Goal: Check status: Check status

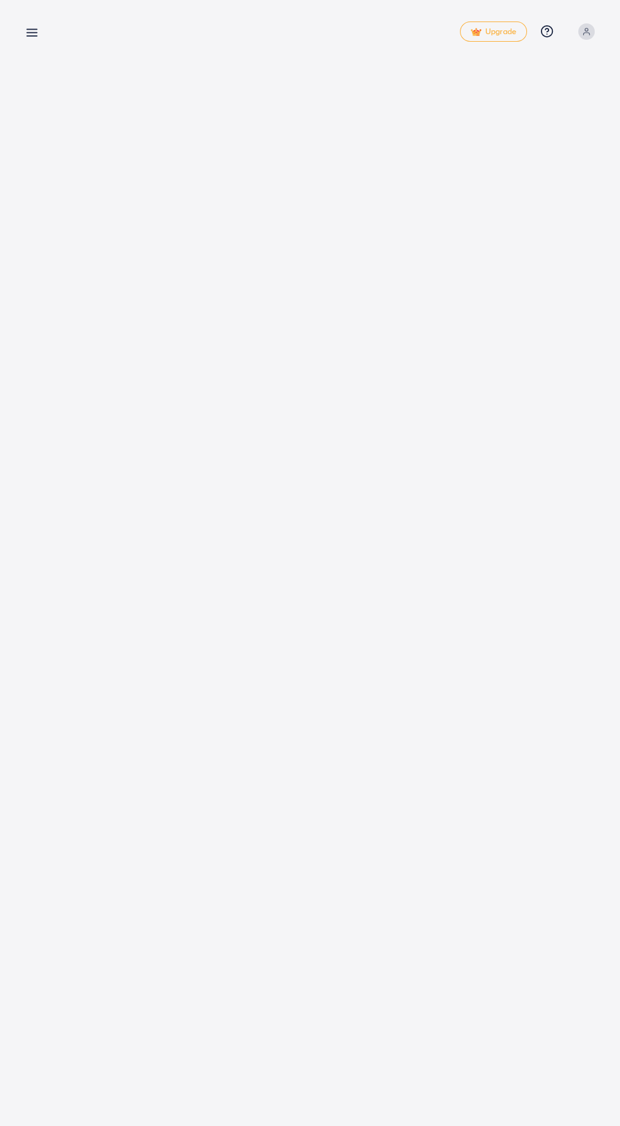
click at [27, 34] on icon at bounding box center [31, 32] width 13 height 13
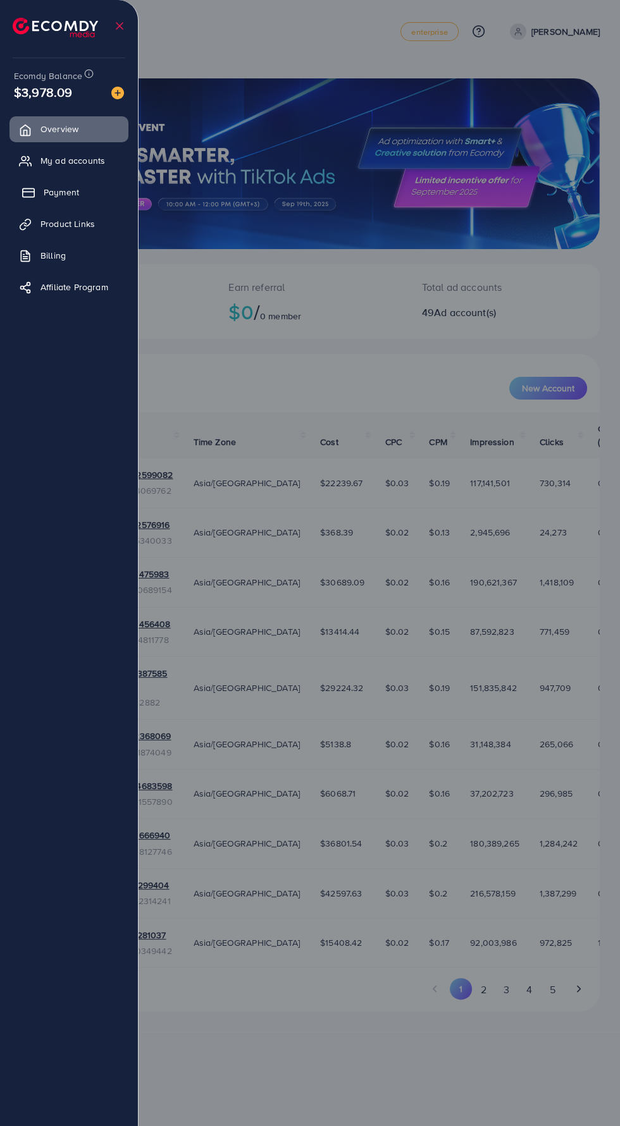
click at [25, 193] on icon at bounding box center [28, 193] width 13 height 13
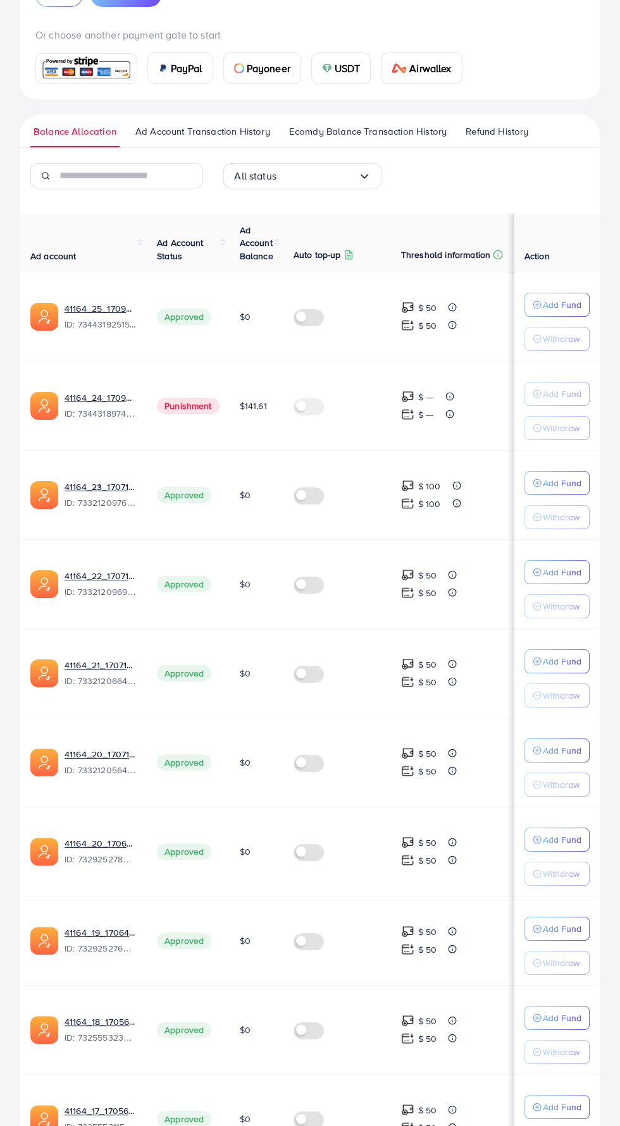
scroll to position [257, 0]
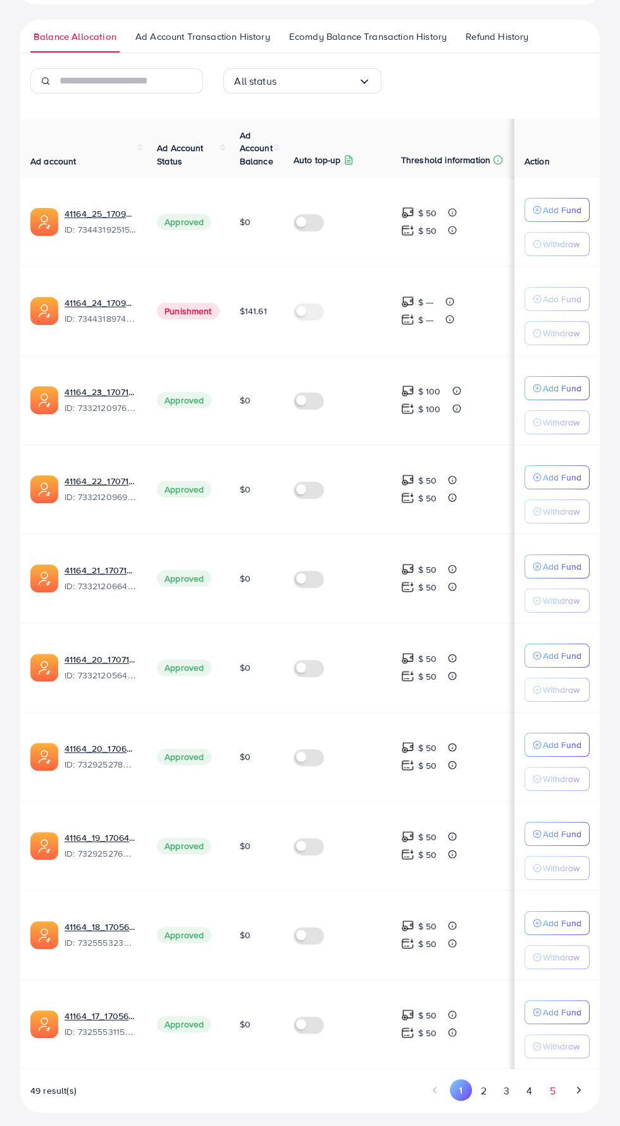
click at [551, 1088] on button "5" at bounding box center [552, 1090] width 23 height 23
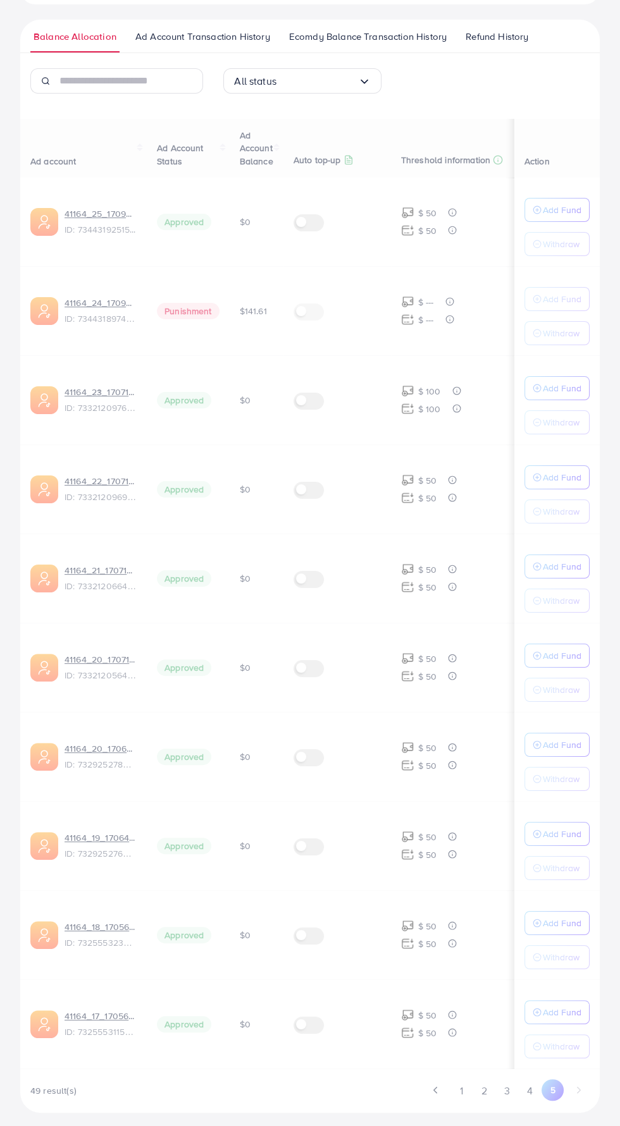
scroll to position [168, 0]
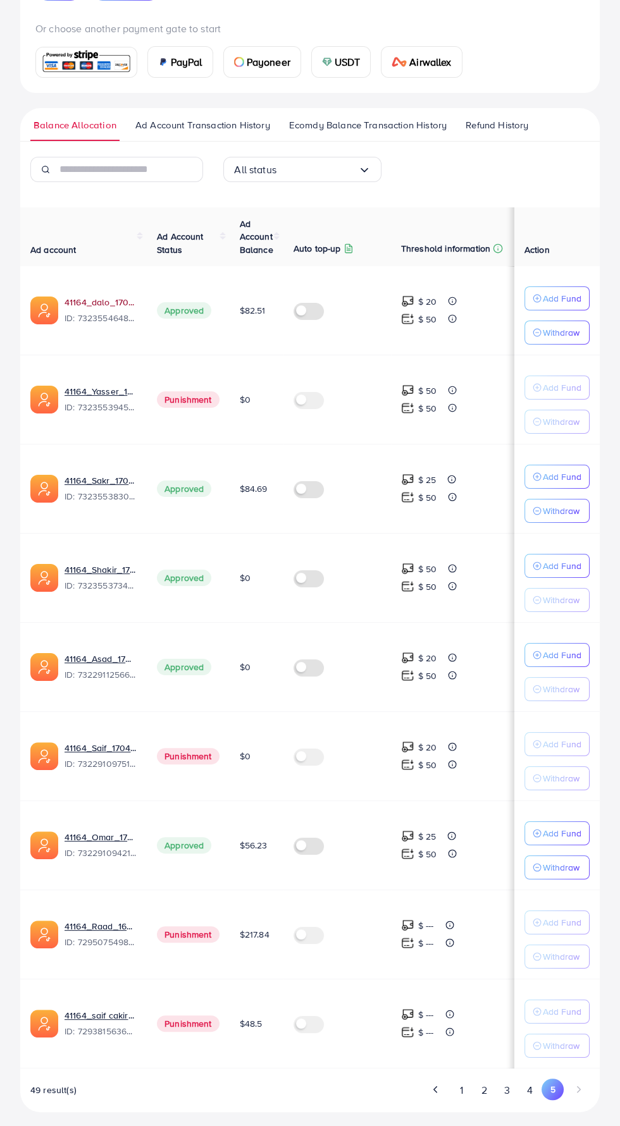
click at [77, 301] on link "41164_dalo_1705147980455" at bounding box center [100, 302] width 72 height 13
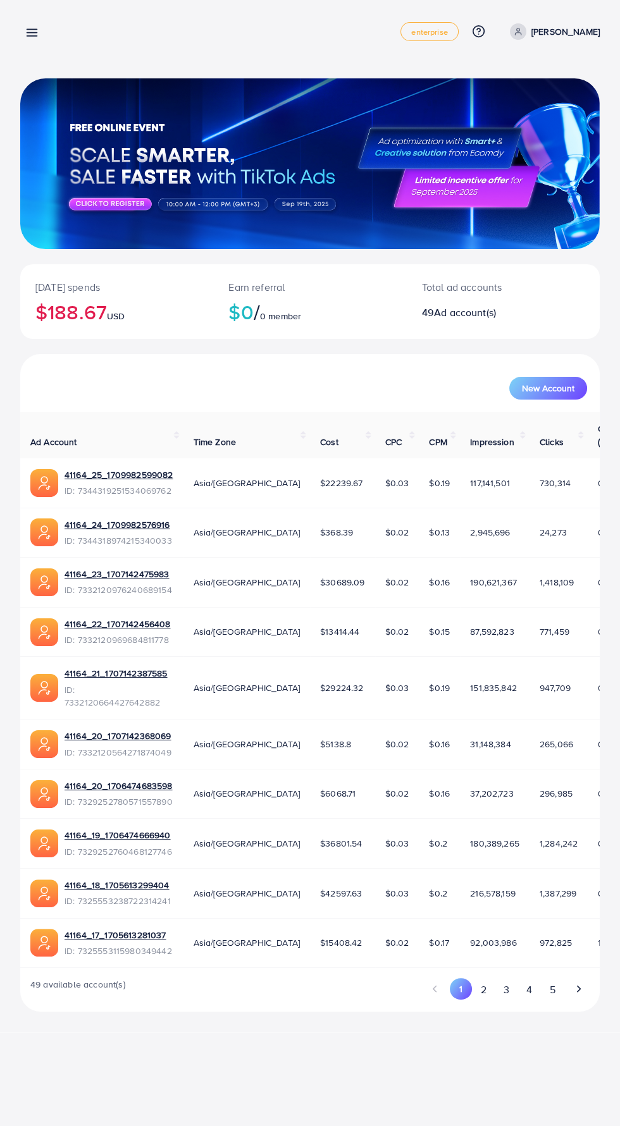
click at [34, 31] on icon at bounding box center [31, 32] width 13 height 13
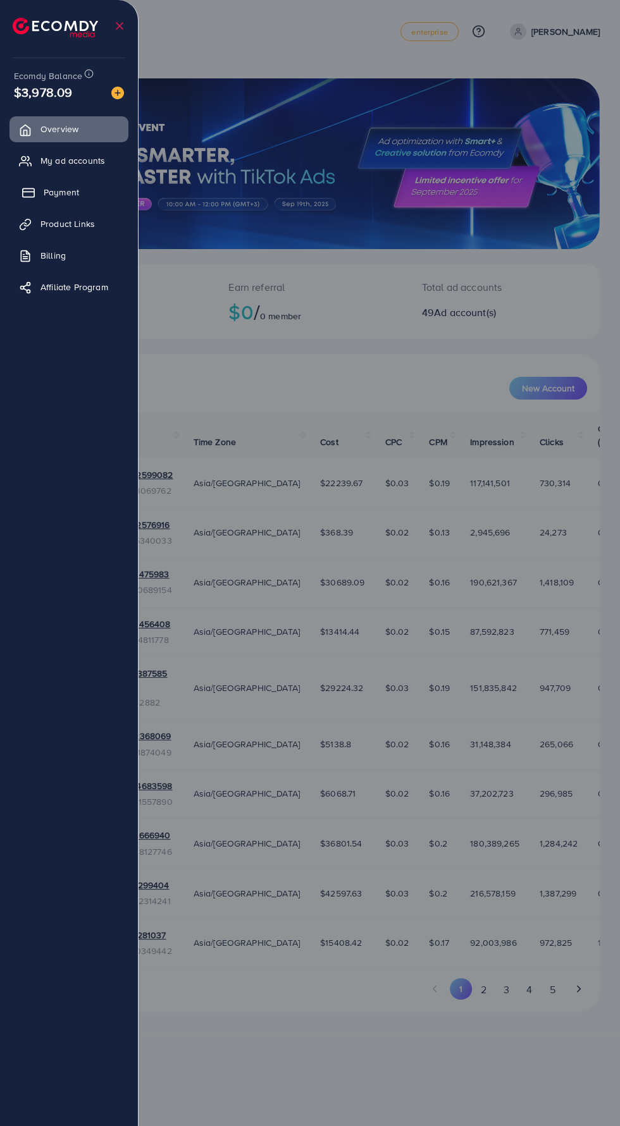
click at [25, 192] on line at bounding box center [28, 192] width 11 height 0
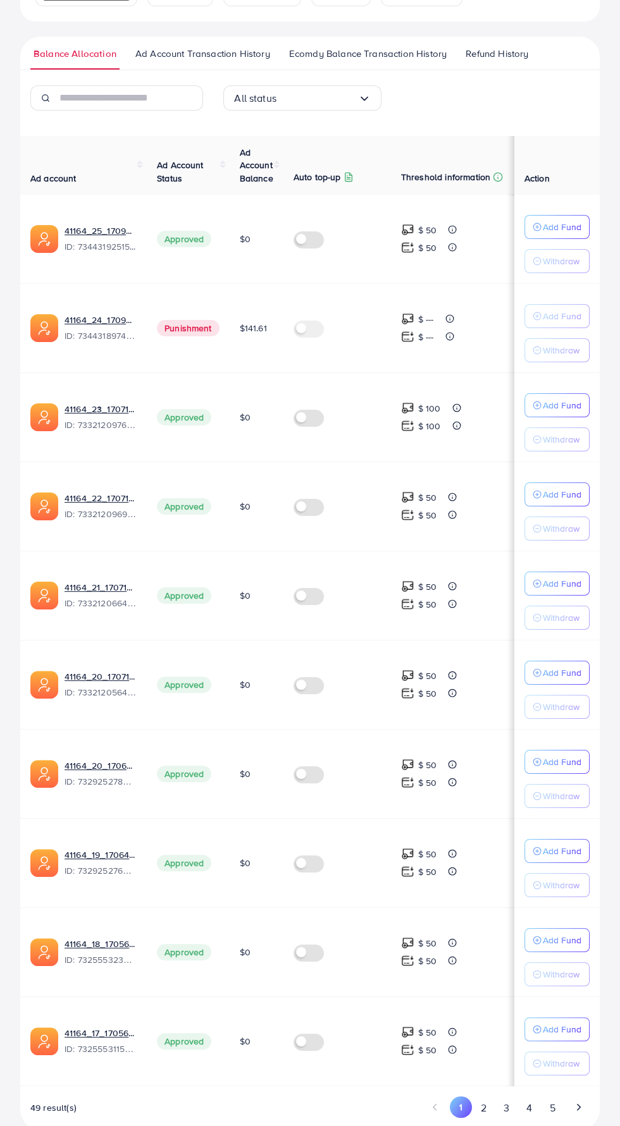
scroll to position [257, 0]
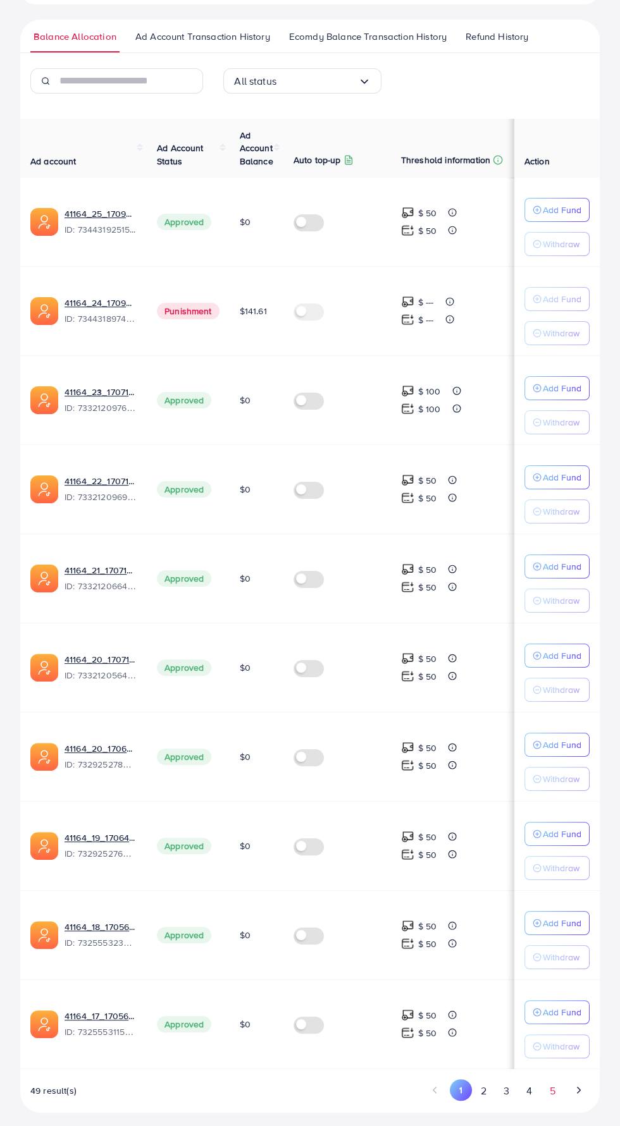
click at [551, 1085] on button "5" at bounding box center [552, 1090] width 23 height 23
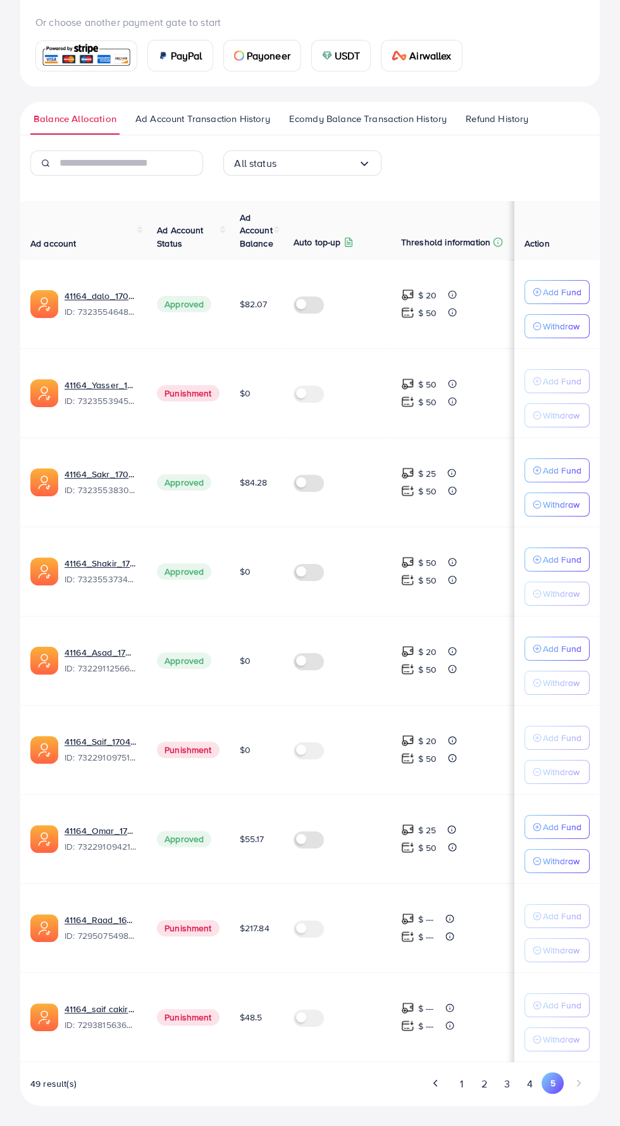
scroll to position [168, 0]
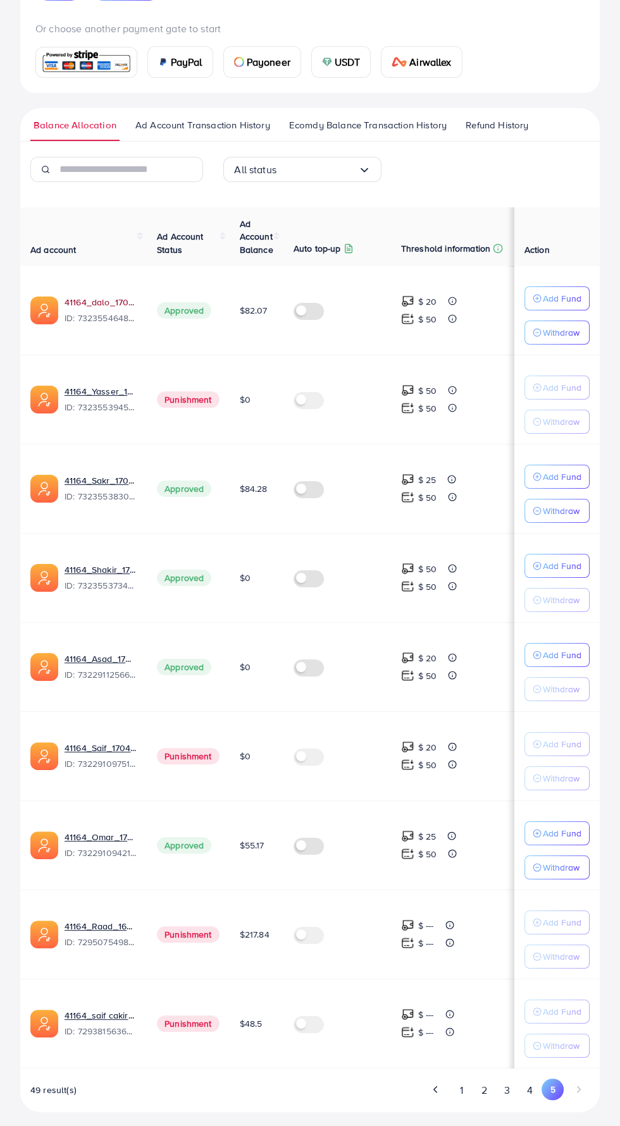
click at [82, 303] on link "41164_dalo_1705147980455" at bounding box center [100, 302] width 72 height 13
